Goal: Transaction & Acquisition: Purchase product/service

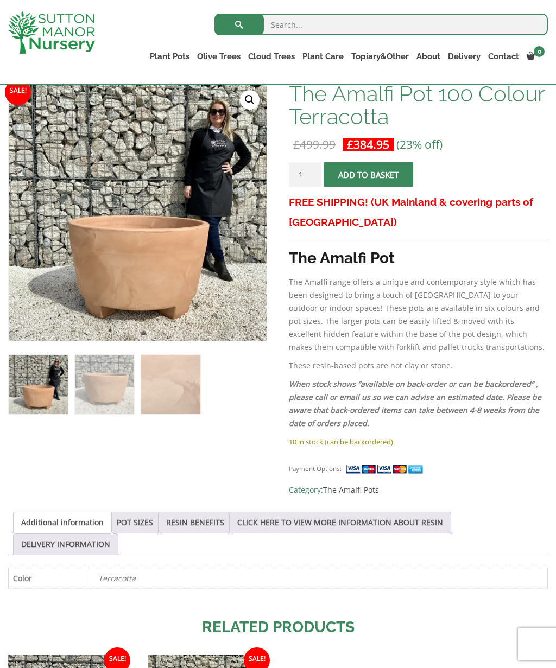
scroll to position [173, 0]
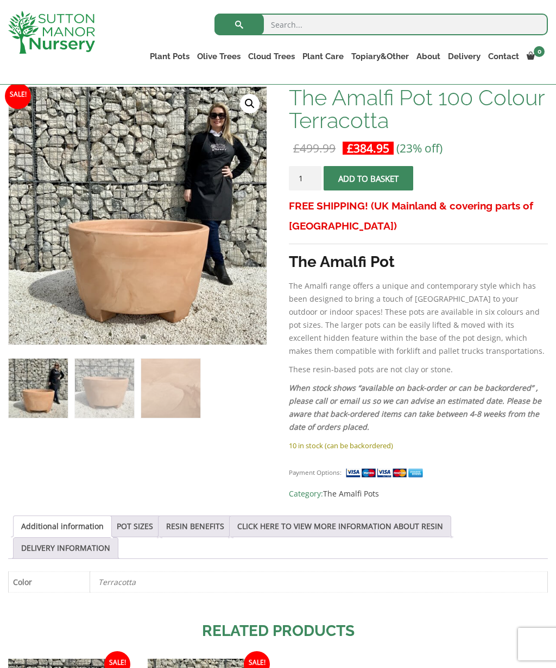
click at [155, 513] on div "Sale! 🔍 The Amalfi Pot 100 Colour Terracotta £ 499.99 Original price was: £499.…" at bounding box center [277, 478] width 539 height 784
click at [146, 529] on link "POT SIZES" at bounding box center [135, 526] width 36 height 21
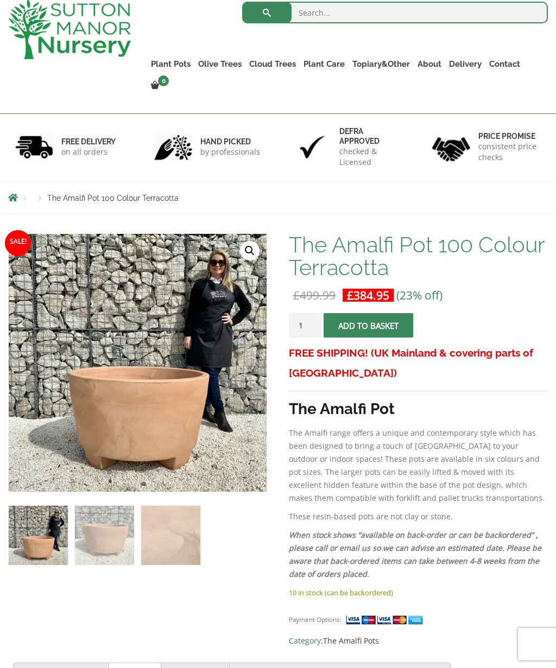
scroll to position [0, 0]
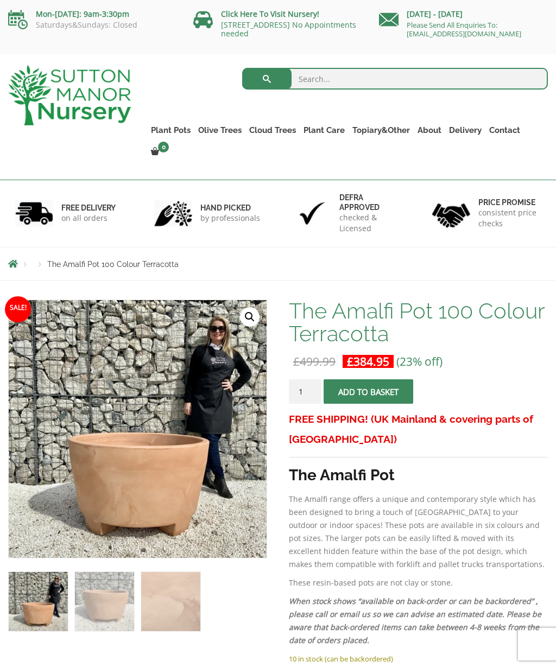
click at [0, 0] on link "The Pompei Pots" at bounding box center [0, 0] width 0 height 0
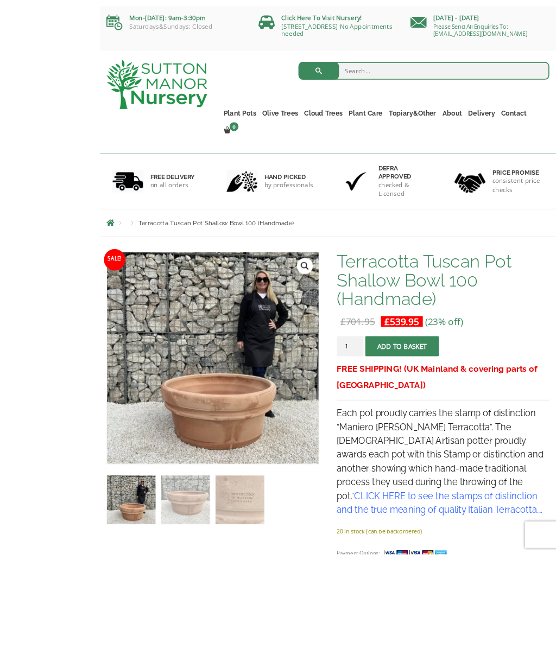
scroll to position [105, 0]
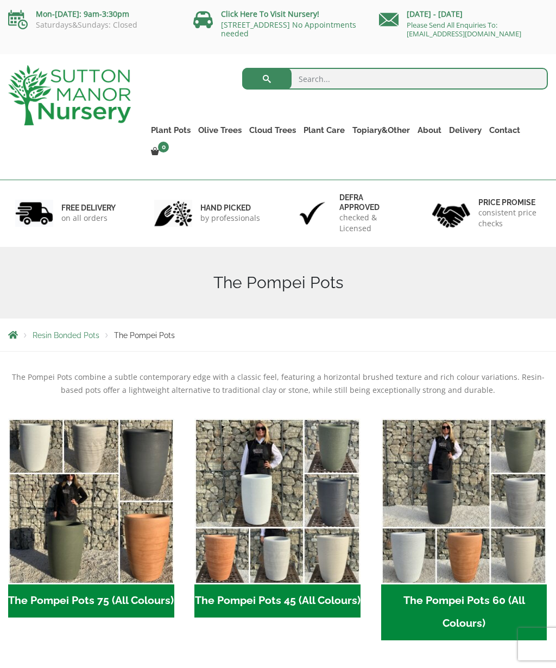
click at [168, 133] on link "Plant Pots" at bounding box center [170, 130] width 47 height 15
click at [0, 0] on link "Resin Bonded Pots" at bounding box center [0, 0] width 0 height 0
click at [180, 131] on link "Plant Pots" at bounding box center [170, 130] width 47 height 15
click at [0, 0] on link "The Milan Pots" at bounding box center [0, 0] width 0 height 0
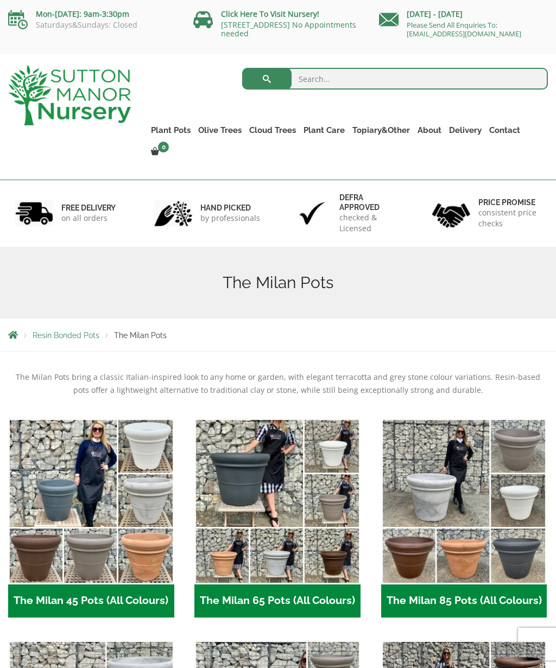
click at [0, 0] on link "The Brunello Pots" at bounding box center [0, 0] width 0 height 0
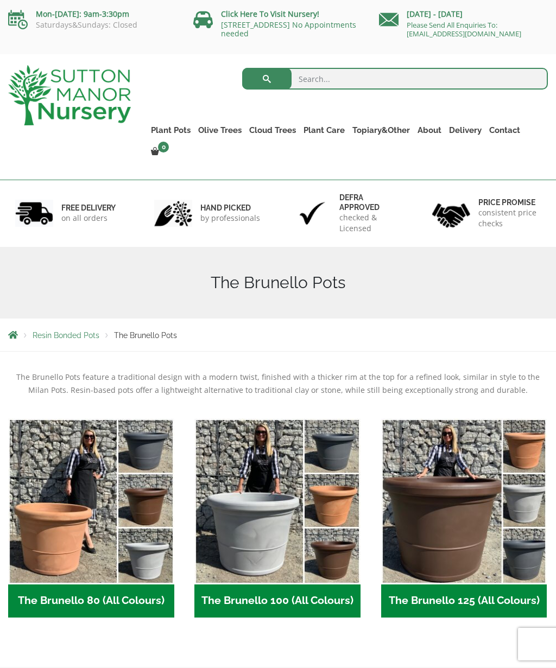
click at [348, 79] on input "search" at bounding box center [394, 79] width 305 height 22
type input "Half height"
click at [266, 79] on button "submit" at bounding box center [266, 79] width 49 height 22
click at [0, 0] on link "The Barolo Pots" at bounding box center [0, 0] width 0 height 0
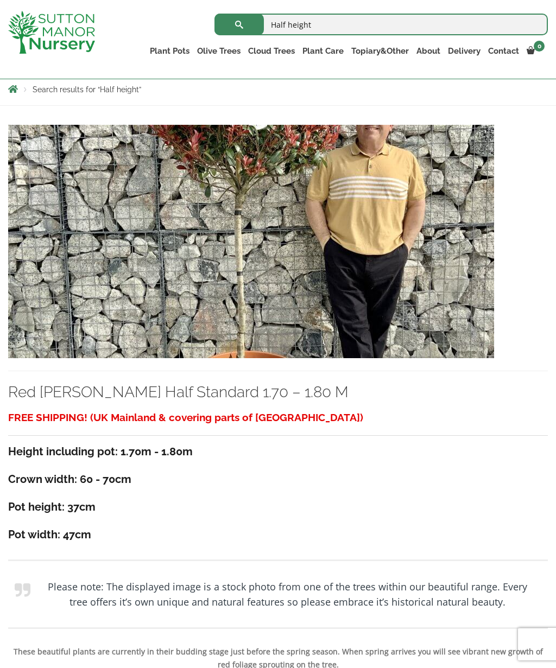
scroll to position [180, 0]
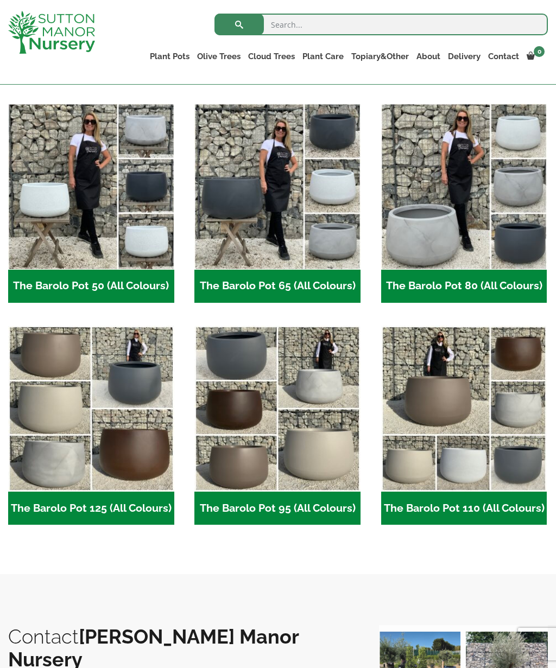
scroll to position [285, 0]
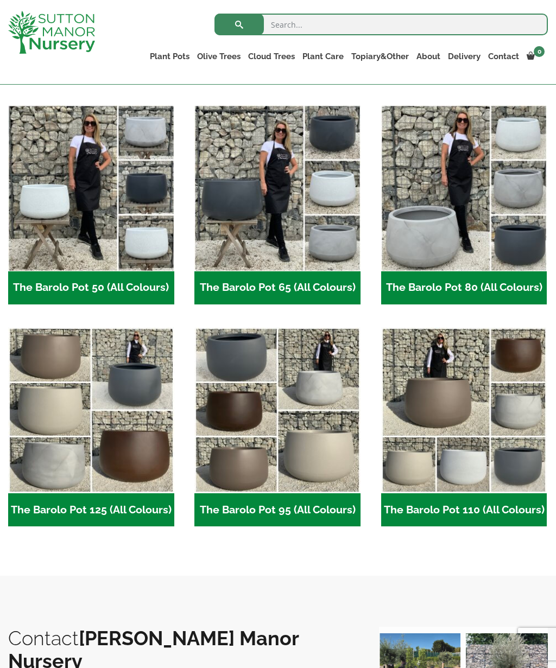
click at [422, 358] on img "Visit product category The Barolo Pot 110 (All Colours)" at bounding box center [464, 410] width 166 height 166
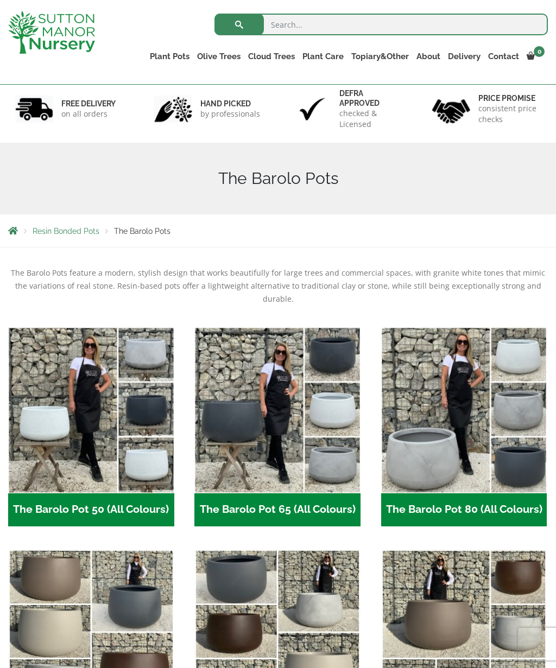
scroll to position [0, 0]
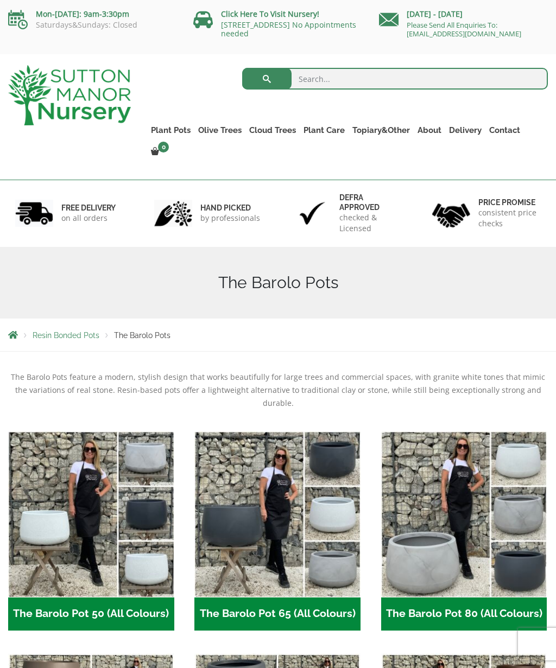
click at [0, 0] on link "The Rome Bowl" at bounding box center [0, 0] width 0 height 0
click at [0, 0] on link "The Olive Jar" at bounding box center [0, 0] width 0 height 0
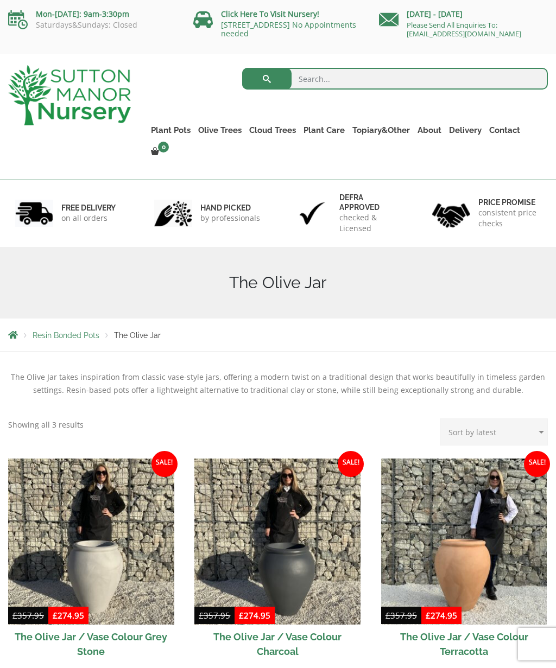
click at [0, 0] on link "The Sicilian Pots" at bounding box center [0, 0] width 0 height 0
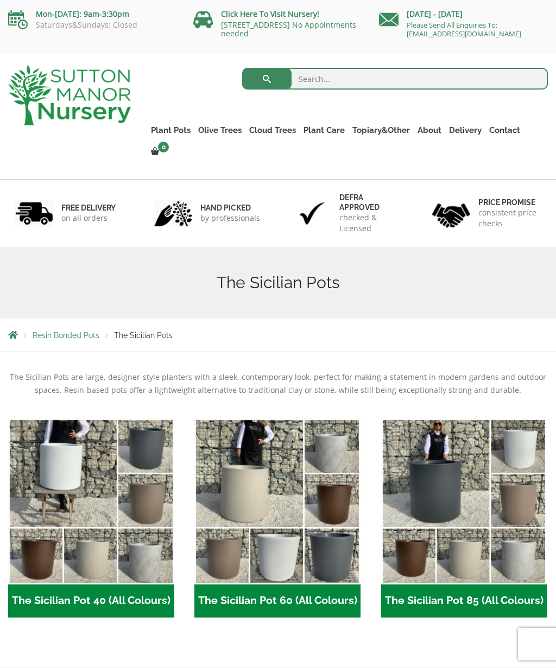
click at [0, 0] on link "The Mediterranean Pots" at bounding box center [0, 0] width 0 height 0
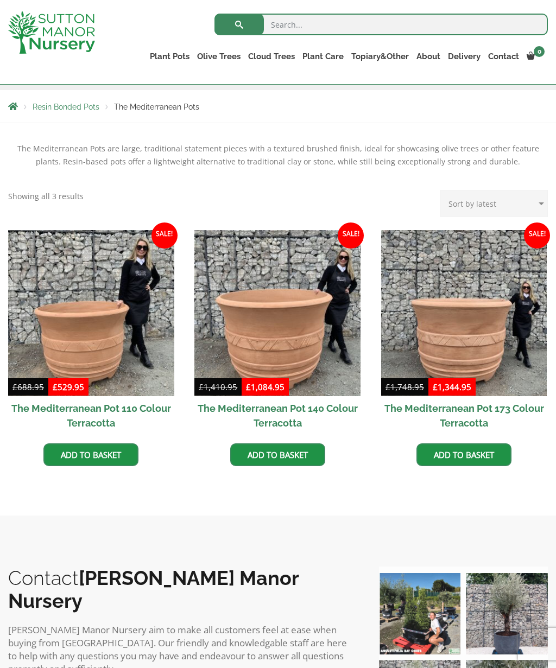
scroll to position [188, 0]
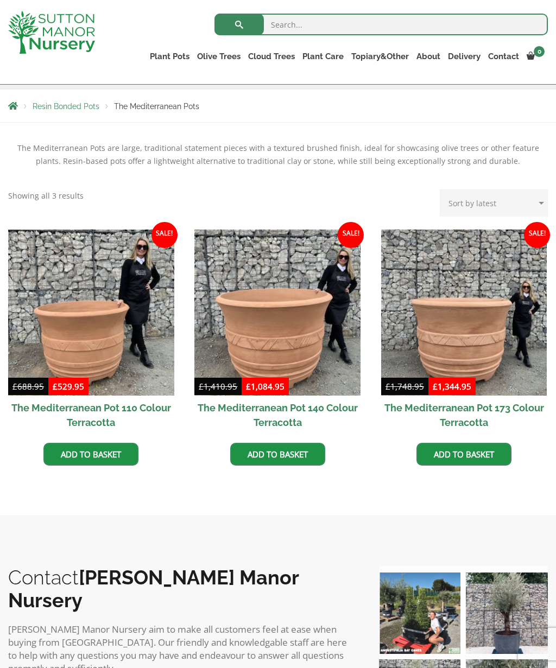
click at [112, 333] on img at bounding box center [91, 312] width 166 height 166
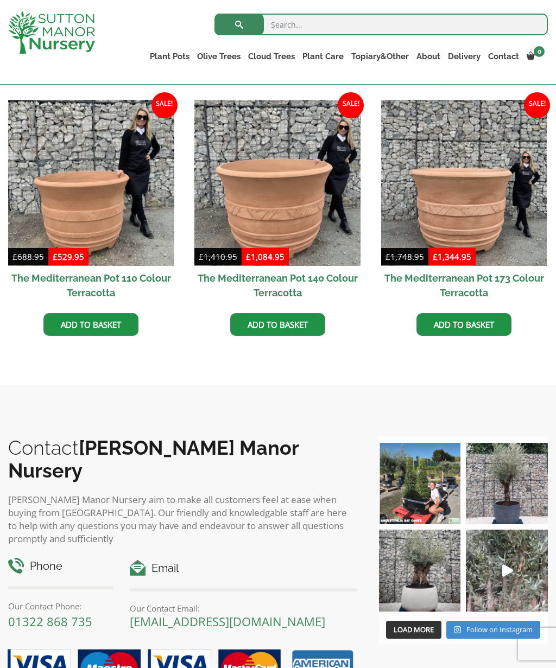
scroll to position [308, 0]
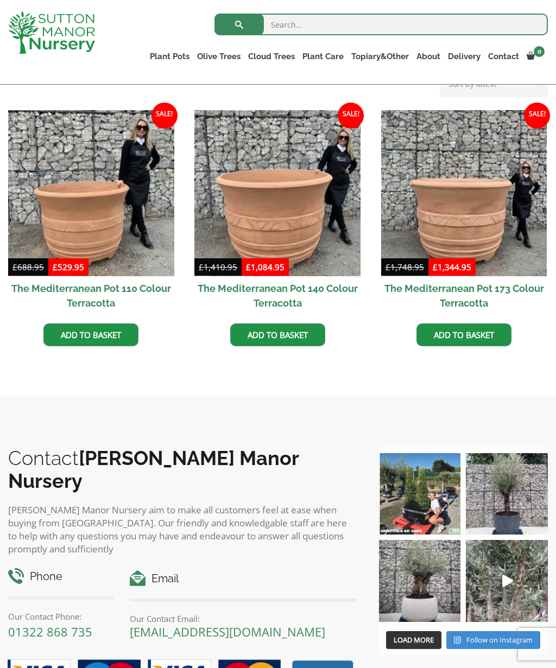
click at [0, 0] on link "The San Marino Pots" at bounding box center [0, 0] width 0 height 0
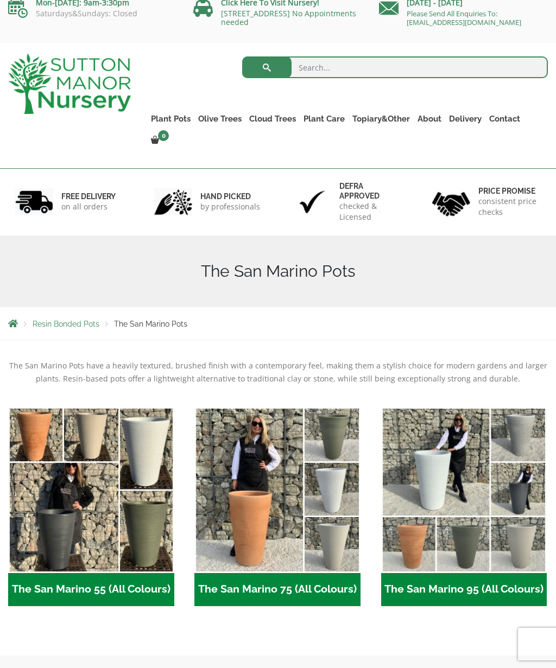
scroll to position [12, 0]
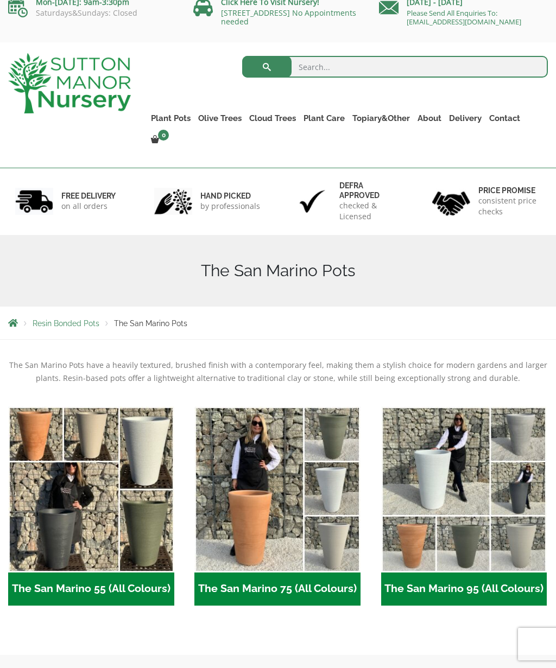
click at [0, 0] on link "The Pompei Pots" at bounding box center [0, 0] width 0 height 0
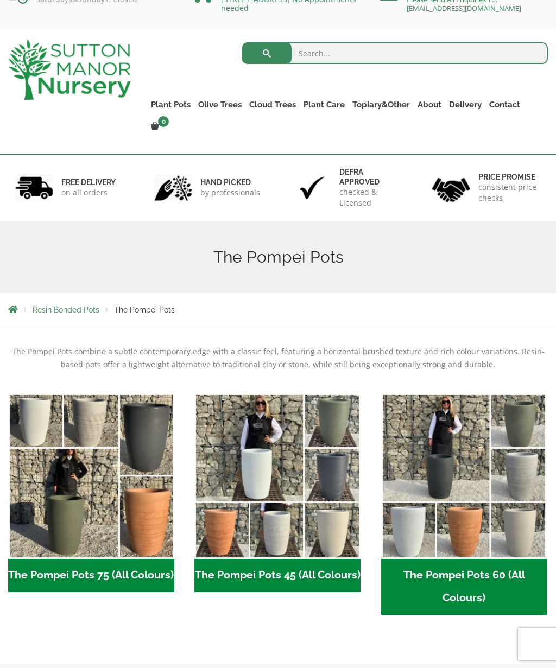
scroll to position [24, 0]
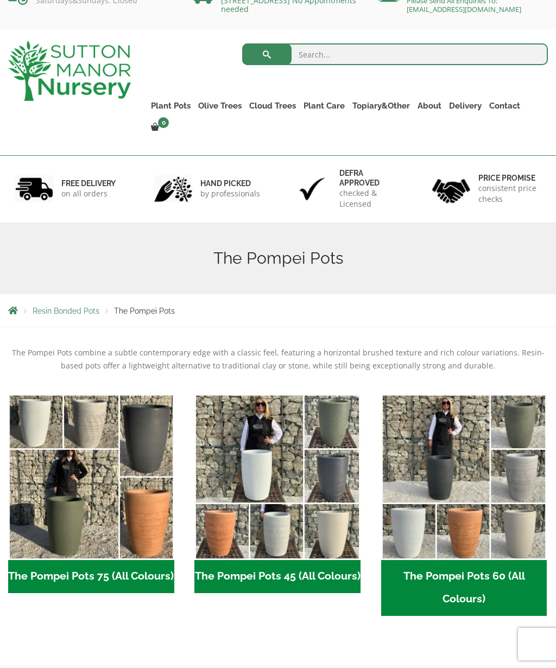
click at [0, 0] on link "The Como Rectangle 90 (Colours)" at bounding box center [0, 0] width 0 height 0
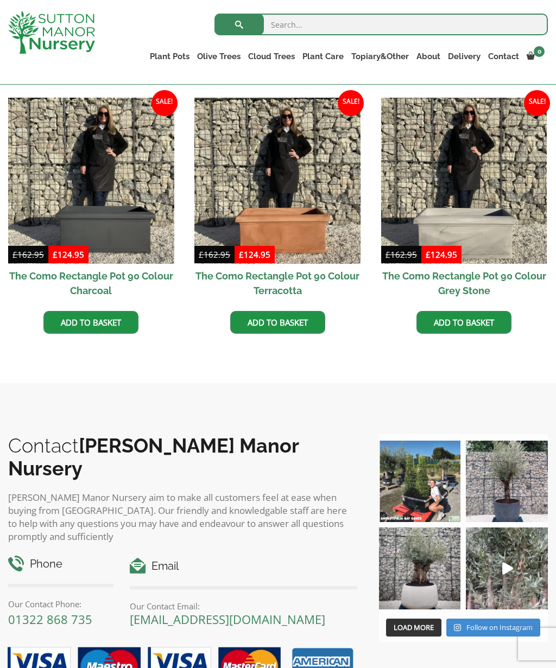
scroll to position [314, 0]
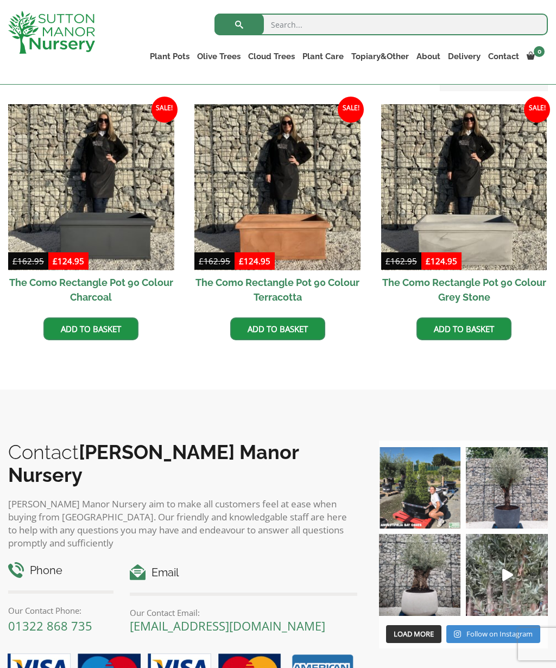
click at [303, 219] on img at bounding box center [277, 187] width 166 height 166
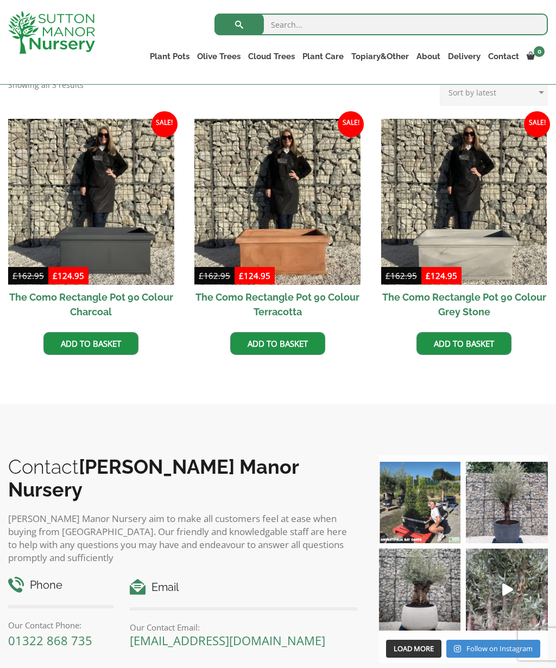
scroll to position [296, 0]
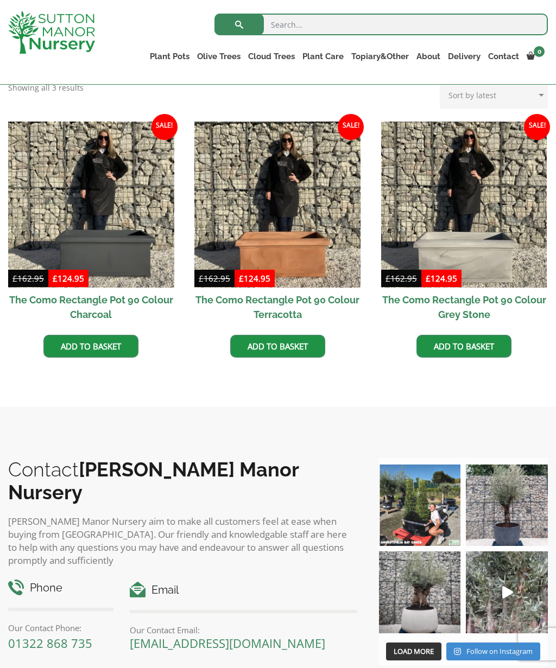
click at [0, 0] on link "The Amalfi Pots" at bounding box center [0, 0] width 0 height 0
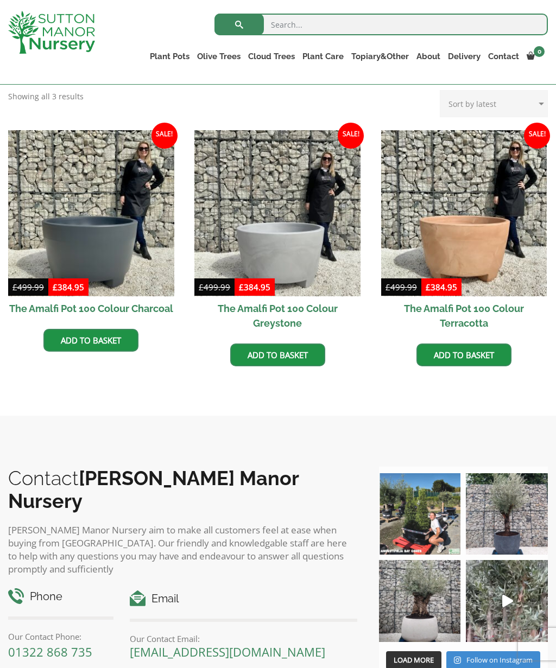
scroll to position [285, 0]
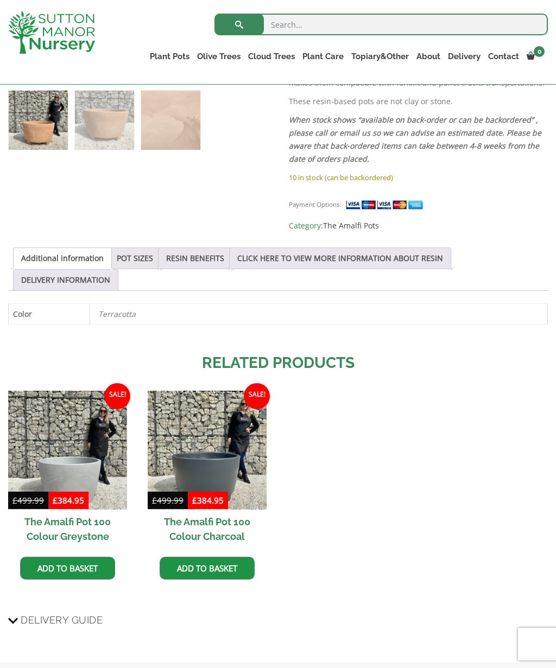
scroll to position [425, 0]
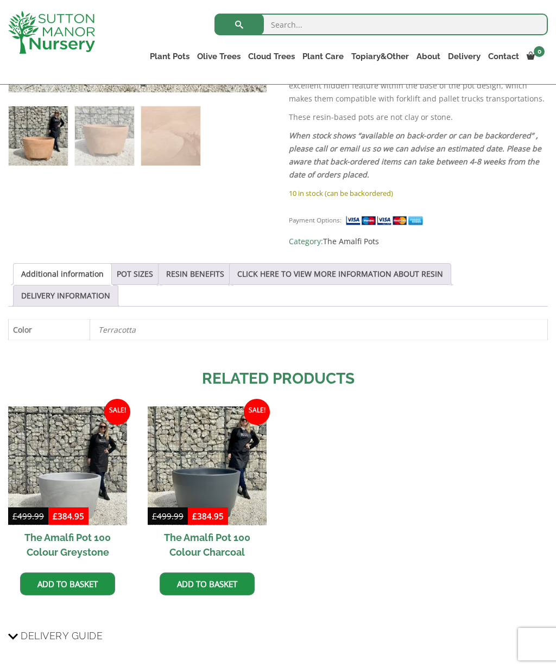
click at [71, 279] on link "Additional information" at bounding box center [62, 274] width 82 height 21
click at [139, 272] on link "POT SIZES" at bounding box center [135, 274] width 36 height 21
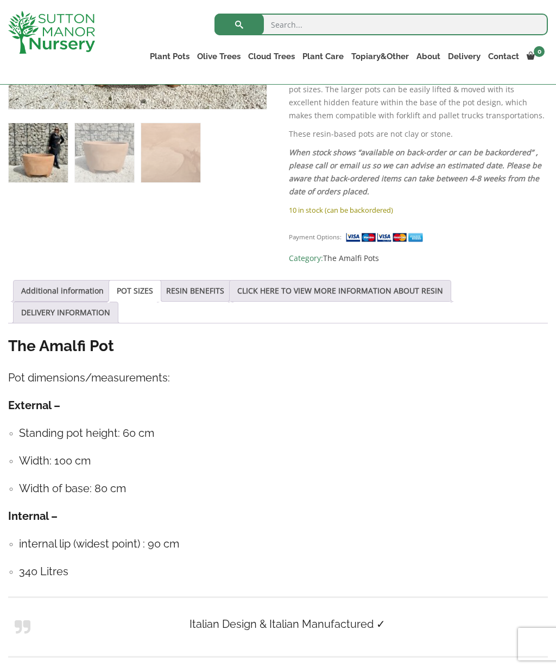
scroll to position [401, 0]
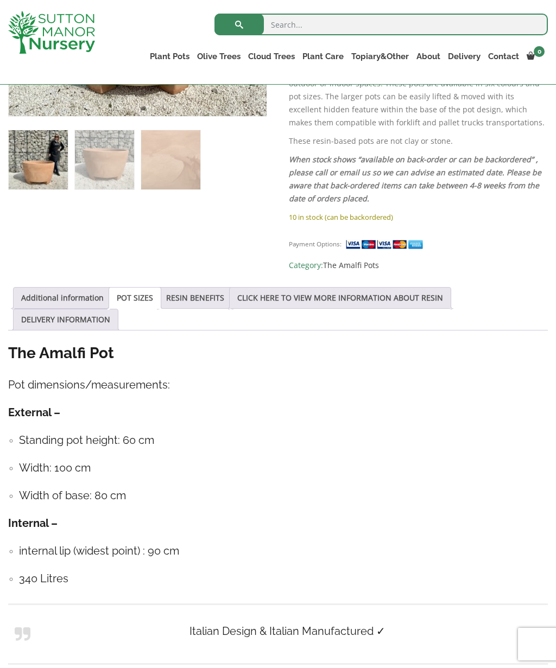
click at [212, 297] on link "RESIN BENEFITS" at bounding box center [195, 298] width 58 height 21
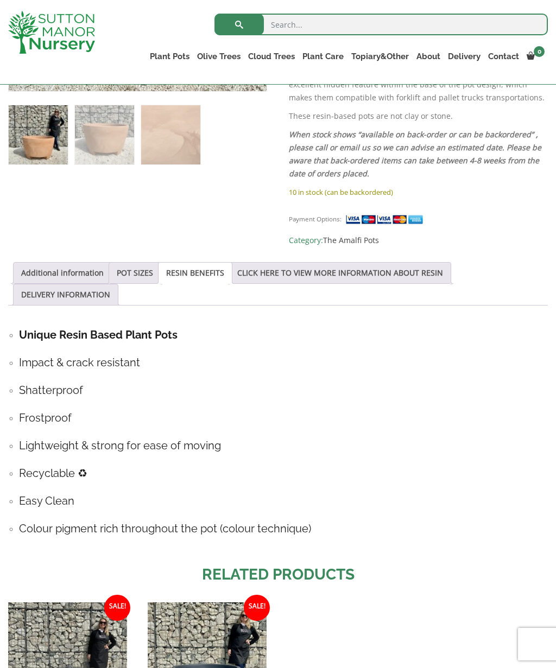
scroll to position [421, 0]
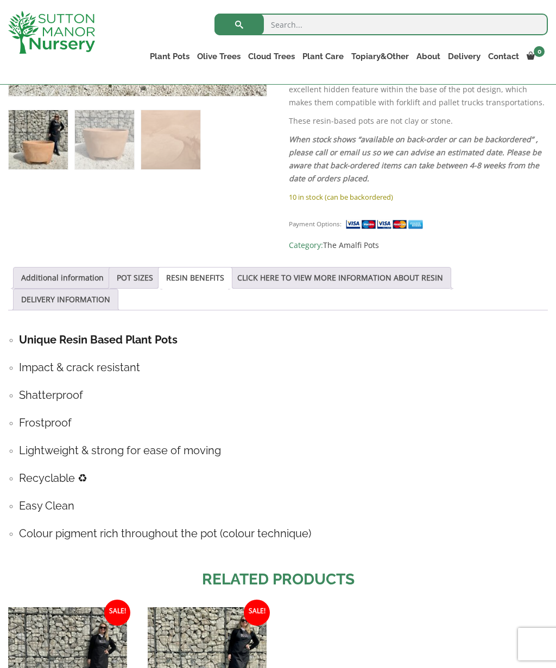
click at [345, 275] on link "CLICK HERE TO VIEW MORE INFORMATION ABOUT RESIN" at bounding box center [340, 277] width 206 height 21
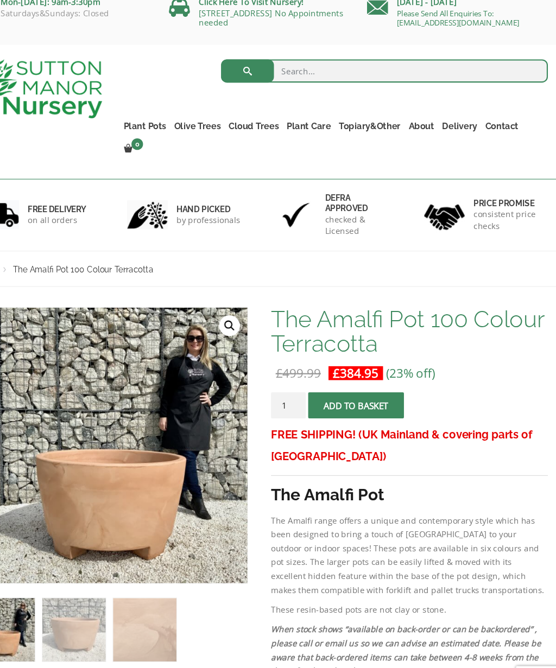
scroll to position [9, 0]
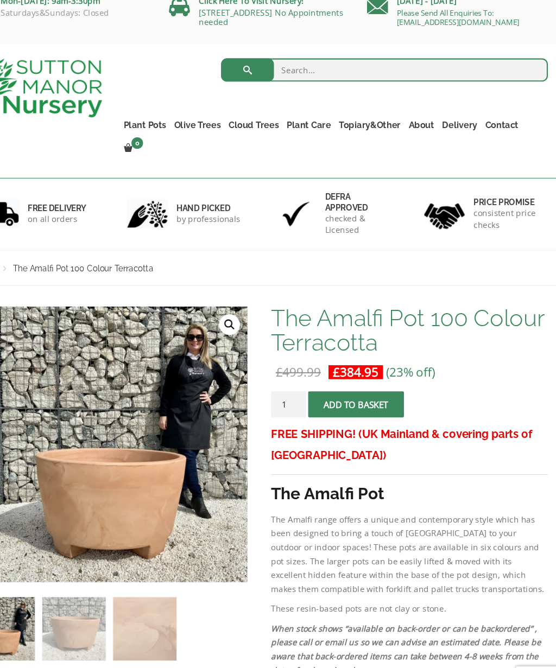
click at [347, 371] on button "Add to basket" at bounding box center [368, 383] width 90 height 24
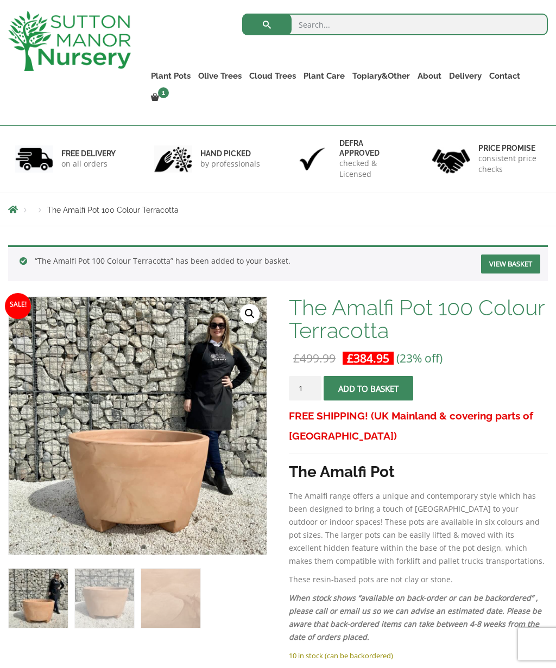
scroll to position [50, 0]
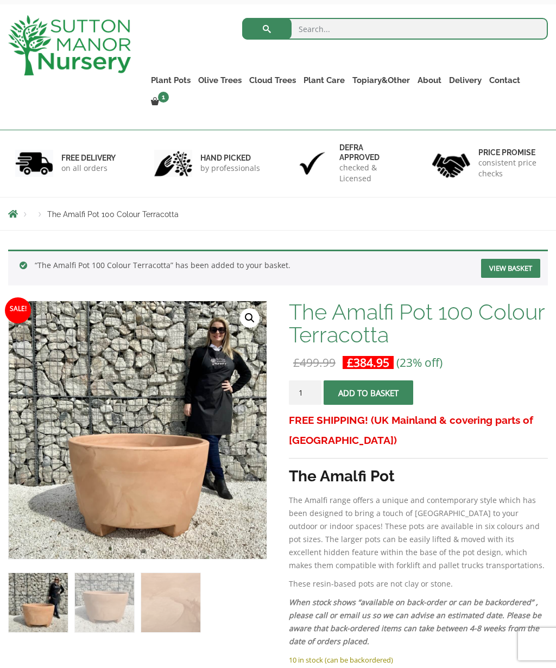
click at [0, 0] on span at bounding box center [0, 0] width 0 height 0
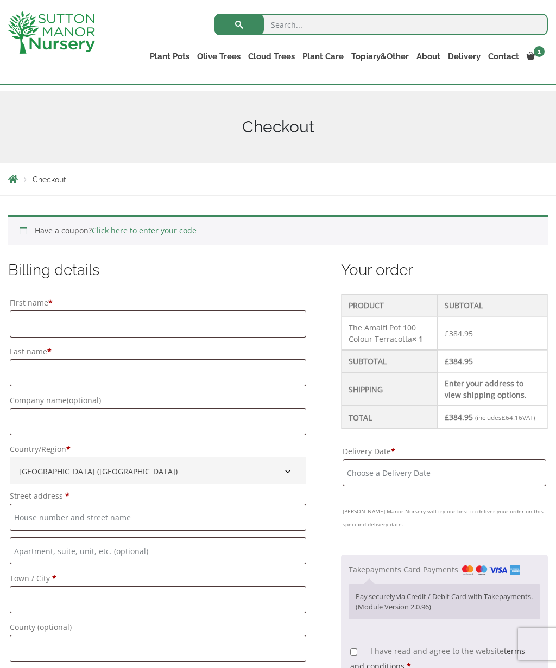
scroll to position [116, 0]
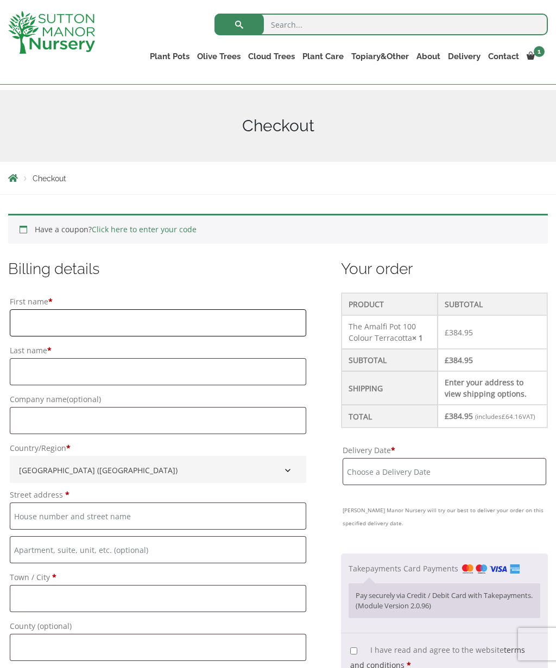
click at [90, 329] on input "First name *" at bounding box center [158, 322] width 296 height 27
click at [45, 318] on input "First name *" at bounding box center [158, 322] width 296 height 27
type input "[PERSON_NAME]"
click at [173, 377] on input "Last name *" at bounding box center [158, 371] width 296 height 27
type input "[PERSON_NAME]"
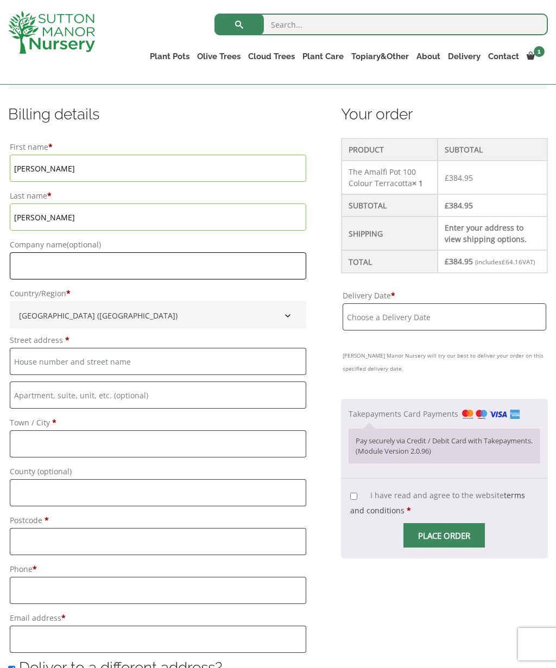
scroll to position [271, 0]
click at [60, 361] on input "Street address *" at bounding box center [158, 360] width 296 height 27
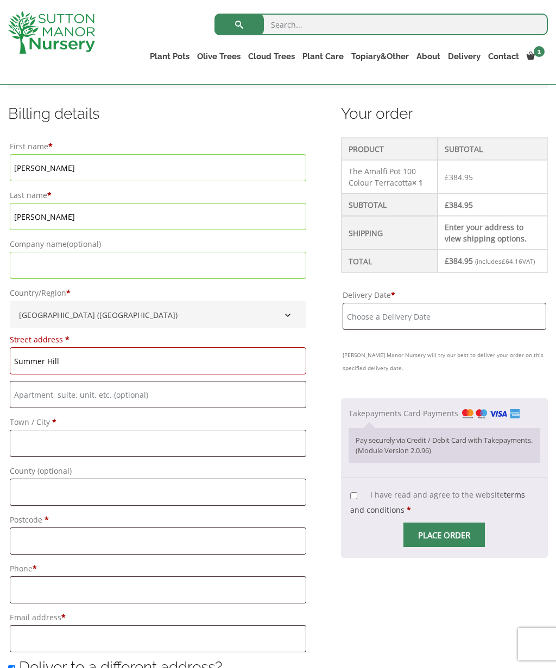
type input "Summer Hill"
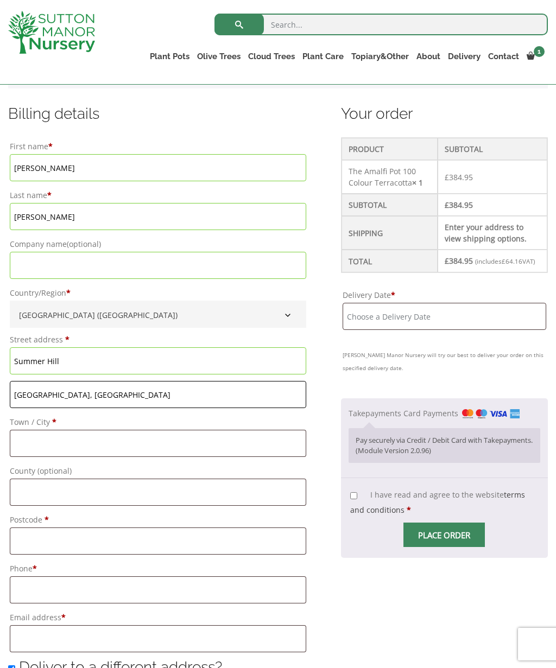
type input "[GEOGRAPHIC_DATA], [GEOGRAPHIC_DATA]"
type input "Ashford"
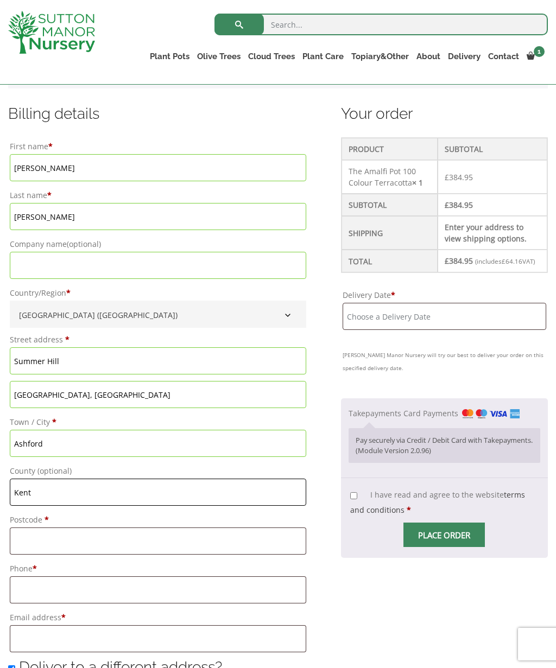
type input "Kent"
type input "TN25 7AL"
type input "Summer Hill"
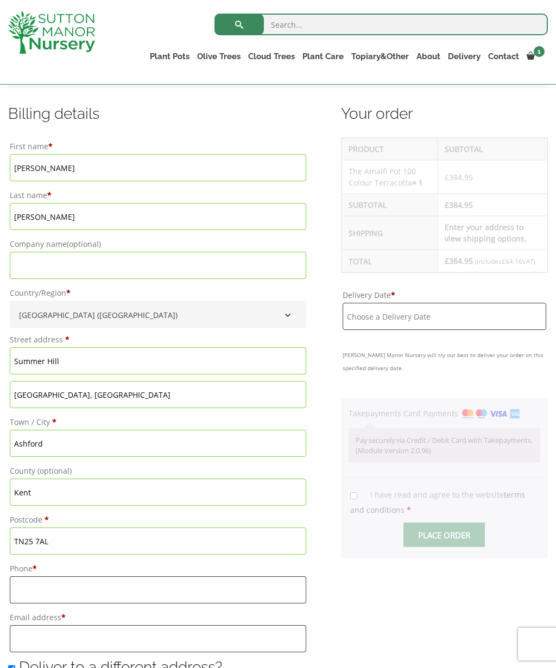
type input "[GEOGRAPHIC_DATA], [GEOGRAPHIC_DATA]"
type input "Ashford"
type input "Kent"
type input "TN25 7AL"
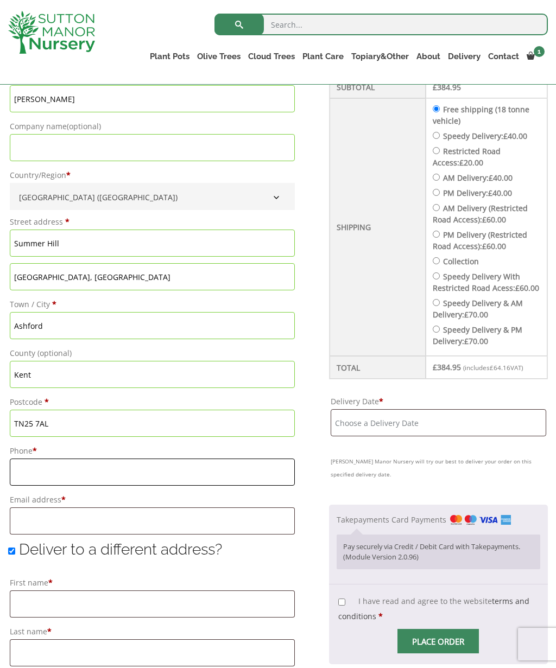
click at [108, 473] on input "Phone *" at bounding box center [152, 471] width 285 height 27
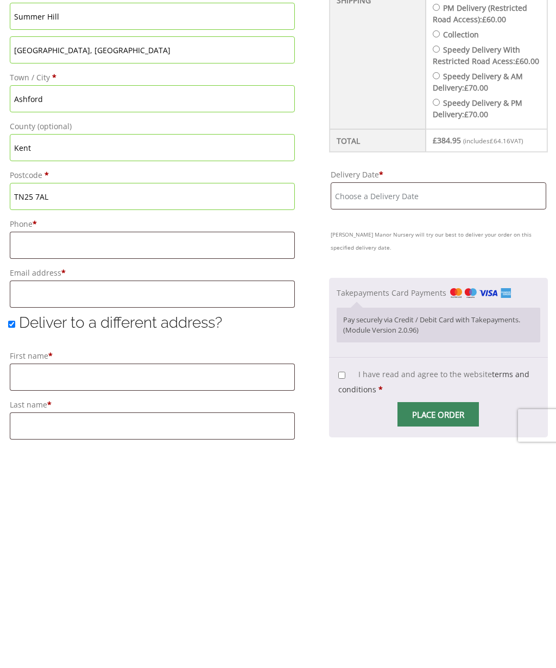
scroll to position [616, 0]
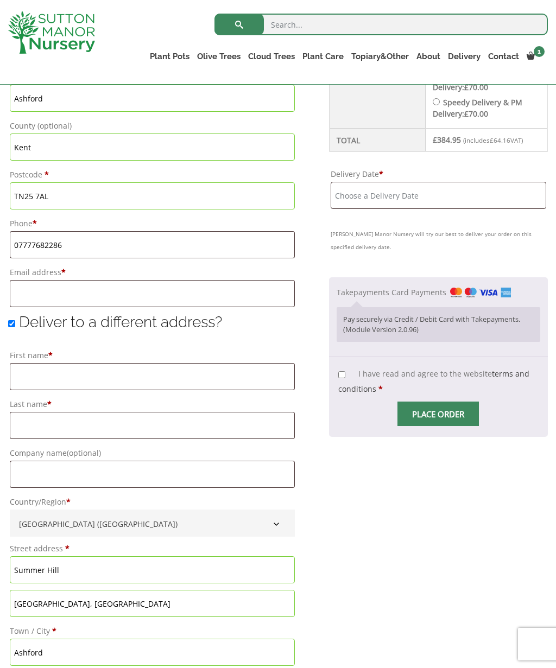
type input "07777682286"
click at [107, 294] on input "Email address *" at bounding box center [152, 293] width 285 height 27
type input "[PERSON_NAME][EMAIL_ADDRESS][DOMAIN_NAME]"
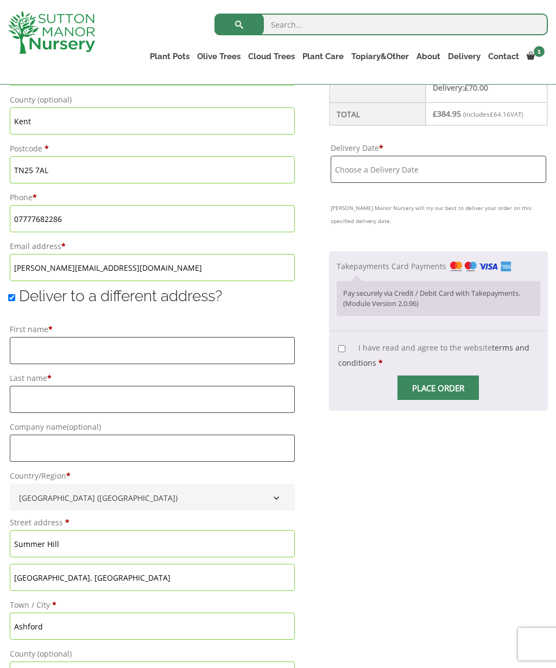
scroll to position [646, 0]
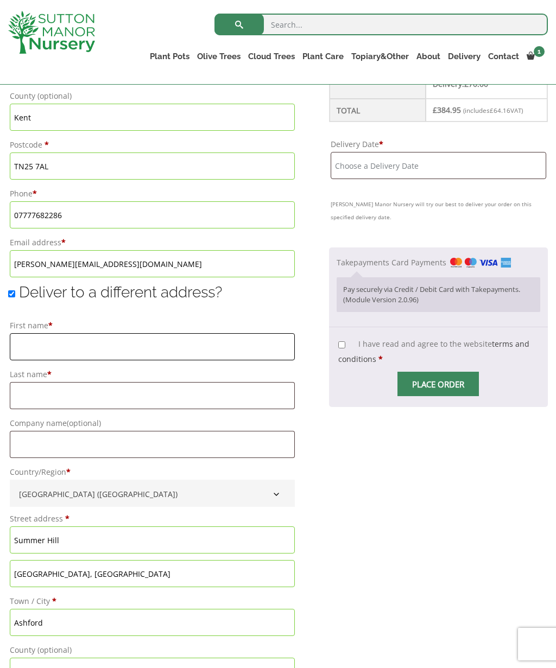
click at [56, 352] on input "First name *" at bounding box center [152, 346] width 285 height 27
type input "David"
click at [72, 392] on input "Last name *" at bounding box center [152, 395] width 285 height 27
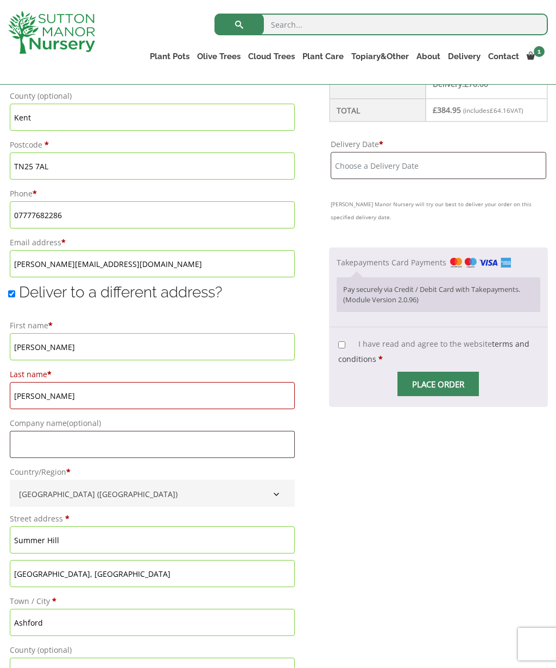
type input "Poole"
click at [107, 449] on input "Company name (optional)" at bounding box center [152, 444] width 285 height 27
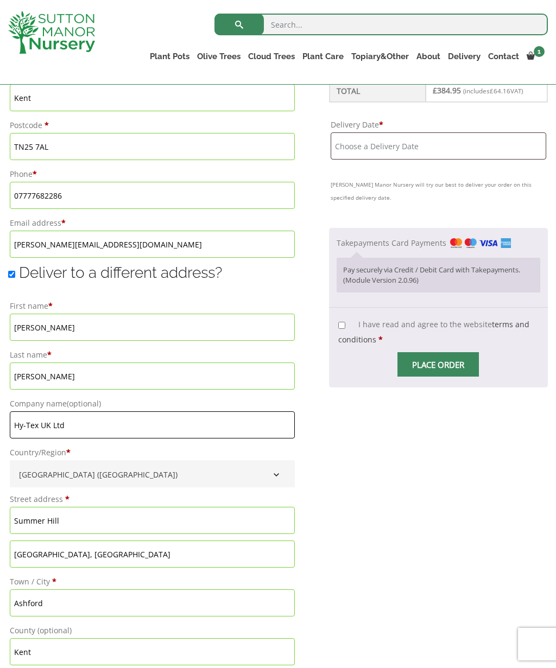
scroll to position [646, 0]
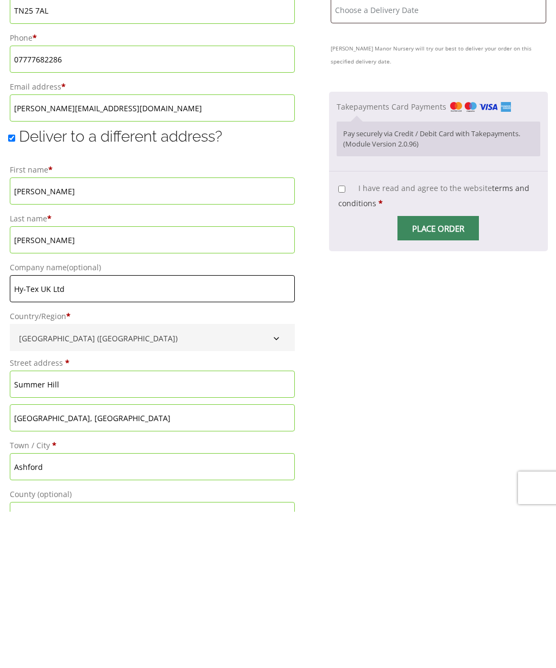
type input "Hy-Tex UK Ltd"
click at [122, 527] on input "Summer Hill" at bounding box center [152, 540] width 285 height 27
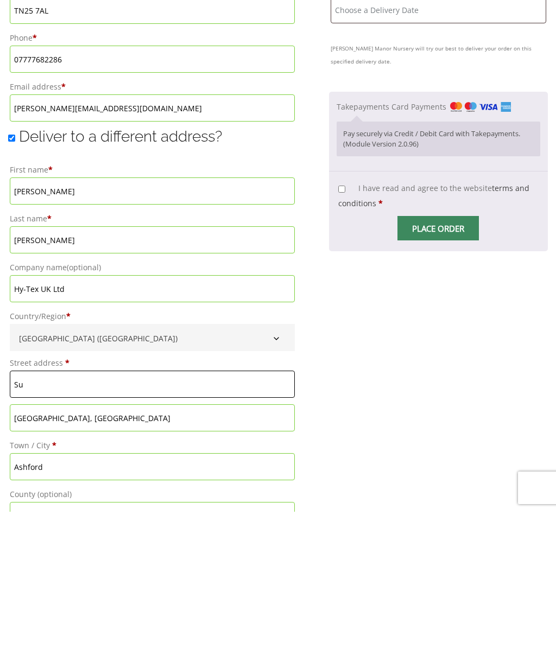
type input "S"
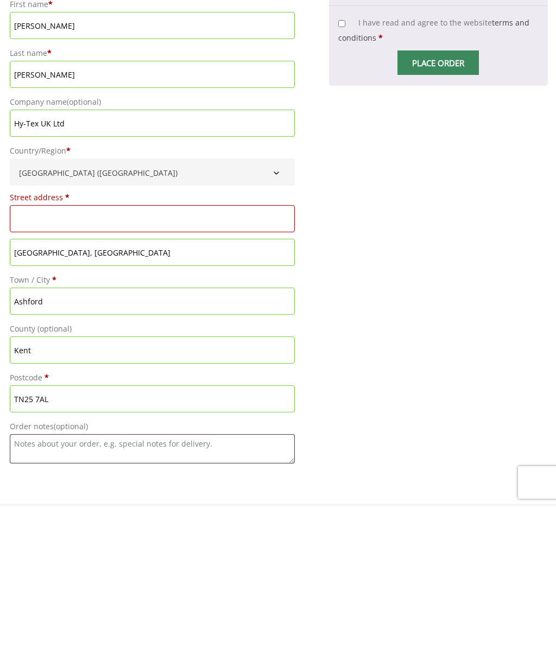
click at [61, 367] on input "Street address *" at bounding box center [152, 380] width 285 height 27
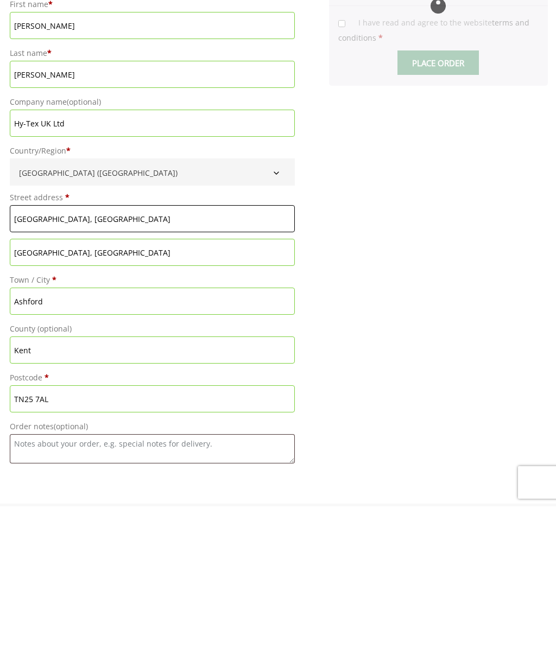
type input "[GEOGRAPHIC_DATA], [GEOGRAPHIC_DATA]"
click at [59, 400] on input "[GEOGRAPHIC_DATA], [GEOGRAPHIC_DATA]" at bounding box center [152, 413] width 285 height 27
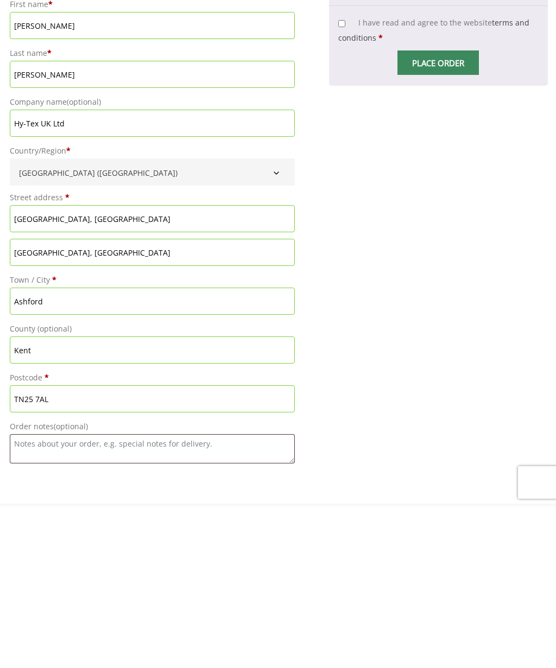
click at [58, 400] on input "[GEOGRAPHIC_DATA], [GEOGRAPHIC_DATA]" at bounding box center [152, 413] width 285 height 27
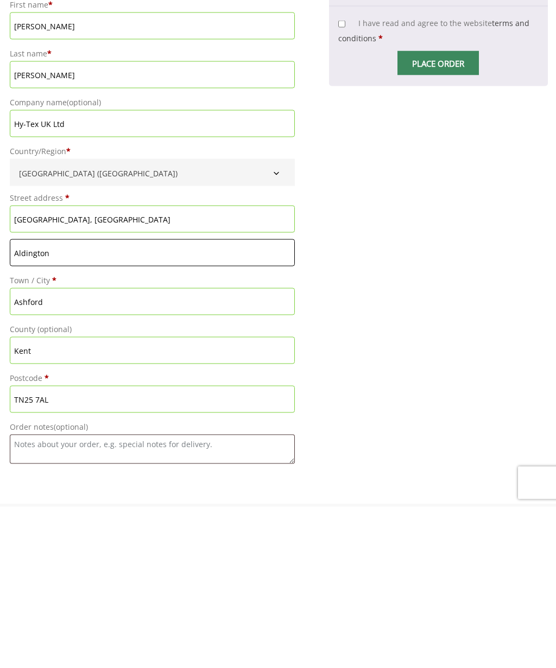
type input "Aldington"
click at [87, 547] on input "TN25 7AL" at bounding box center [152, 560] width 285 height 27
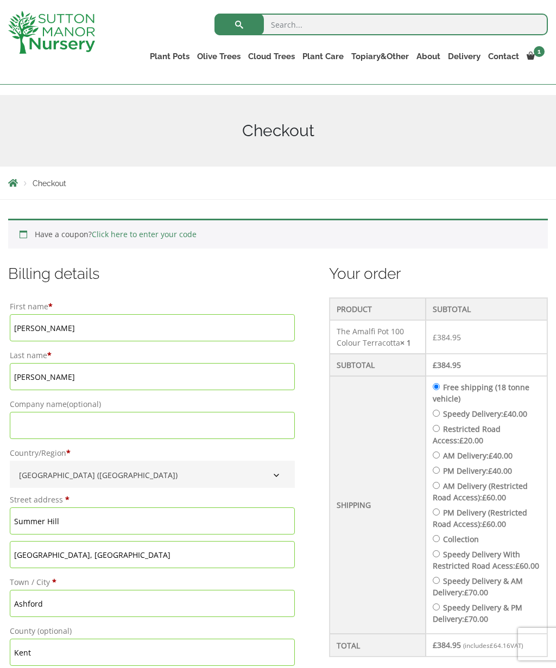
scroll to position [109, 0]
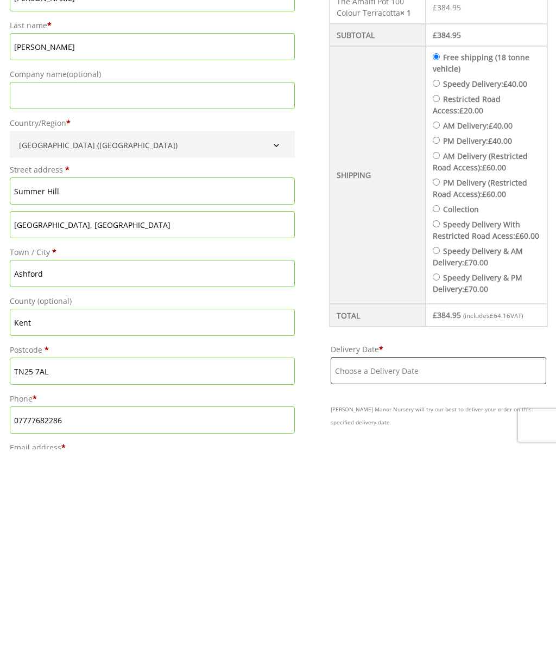
type input "TN25 7AJ"
click at [356, 576] on input "Delivery Date *" at bounding box center [437, 589] width 215 height 27
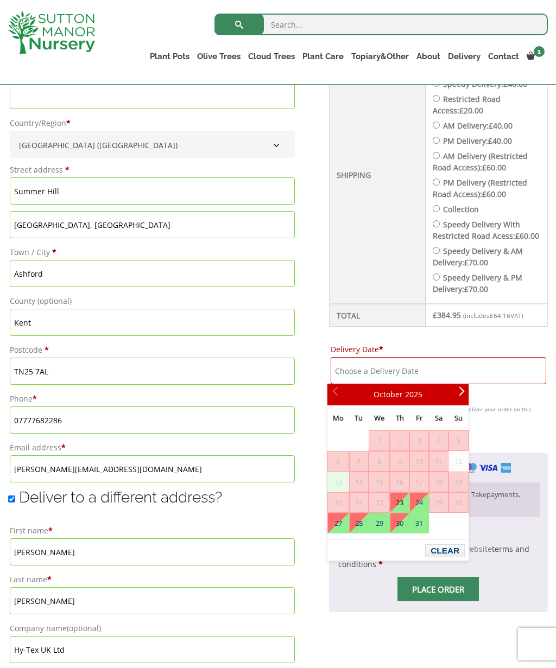
click at [404, 506] on link "23" at bounding box center [399, 503] width 18 height 20
type input "[DATE]"
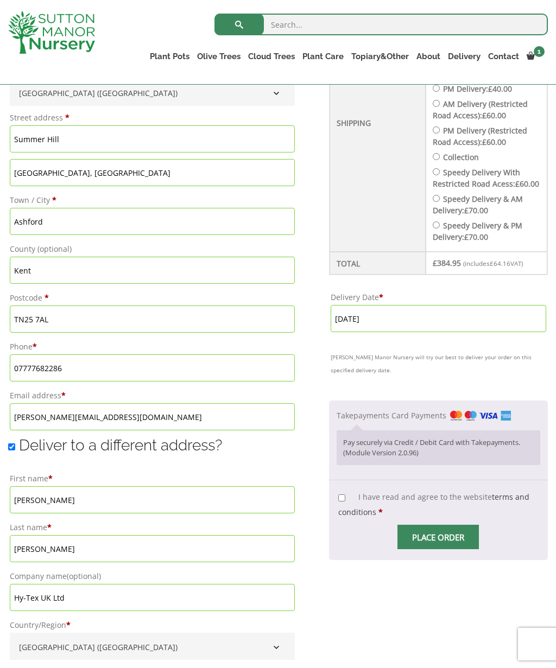
scroll to position [494, 0]
click at [341, 497] on input "I have read and agree to the website terms and conditions *" at bounding box center [341, 497] width 7 height 7
checkbox input "true"
click at [439, 539] on input "Place order" at bounding box center [437, 536] width 81 height 24
